Goal: Find contact information: Find contact information

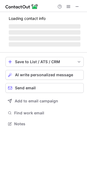
scroll to position [3, 3]
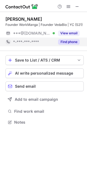
click at [68, 40] on button "Find phone" at bounding box center [68, 41] width 21 height 5
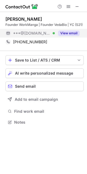
click at [70, 34] on button "View email" at bounding box center [68, 32] width 21 height 5
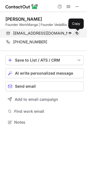
click at [74, 33] on span at bounding box center [76, 33] width 4 height 4
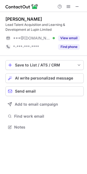
scroll to position [123, 87]
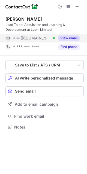
click at [68, 38] on button "View email" at bounding box center [68, 37] width 21 height 5
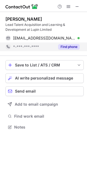
click at [68, 45] on button "Find phone" at bounding box center [68, 46] width 21 height 5
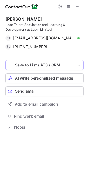
scroll to position [123, 87]
click at [75, 7] on span at bounding box center [77, 6] width 4 height 4
